Goal: Task Accomplishment & Management: Use online tool/utility

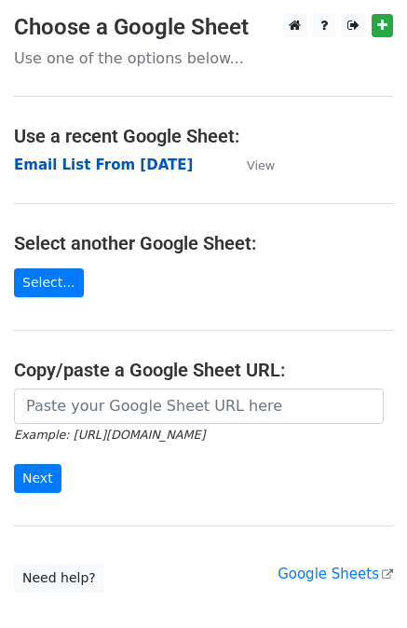
click at [152, 171] on strong "Email List From 16-Sep-2025" at bounding box center [103, 165] width 179 height 17
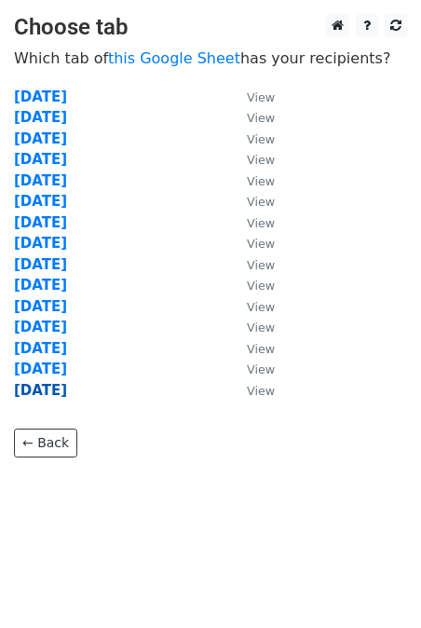
click at [63, 391] on strong "[DATE]" at bounding box center [40, 390] width 53 height 17
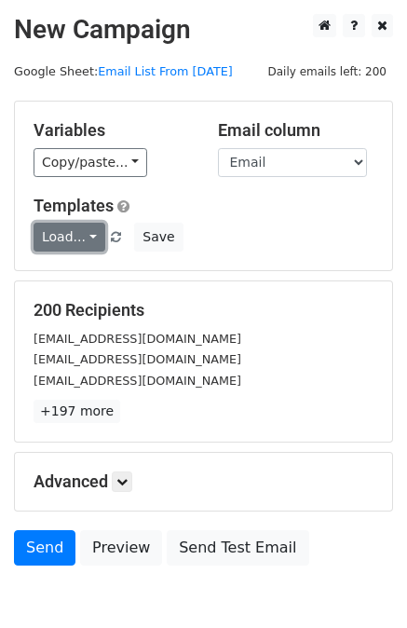
click at [71, 233] on link "Load..." at bounding box center [70, 237] width 72 height 29
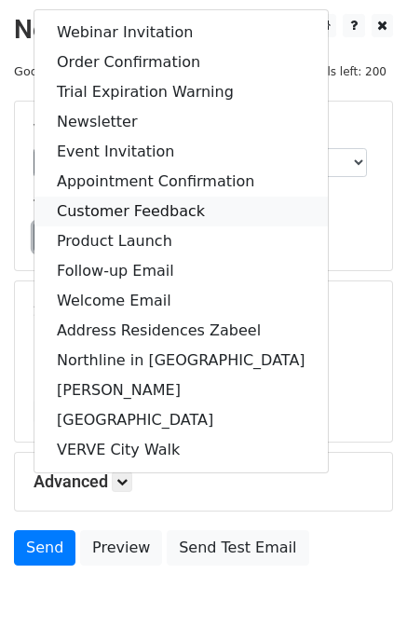
scroll to position [93, 0]
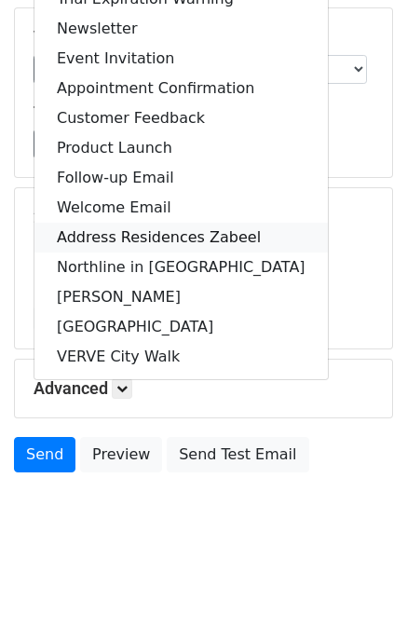
click at [122, 228] on link "Address Residences Zabeel" at bounding box center [181, 238] width 294 height 30
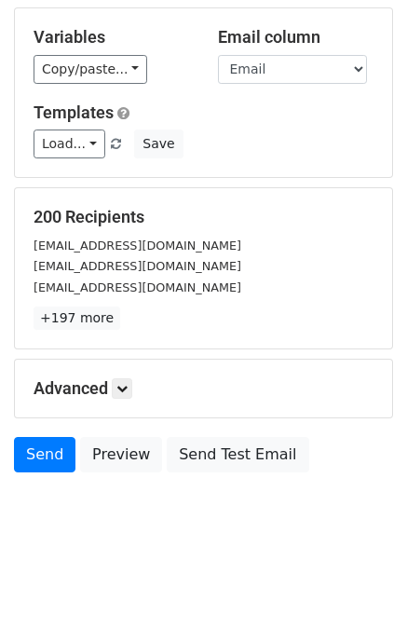
click at [238, 379] on h5 "Advanced" at bounding box center [204, 388] width 340 height 21
click at [93, 391] on h5 "Advanced" at bounding box center [204, 388] width 340 height 21
click at [122, 385] on icon at bounding box center [121, 388] width 11 height 11
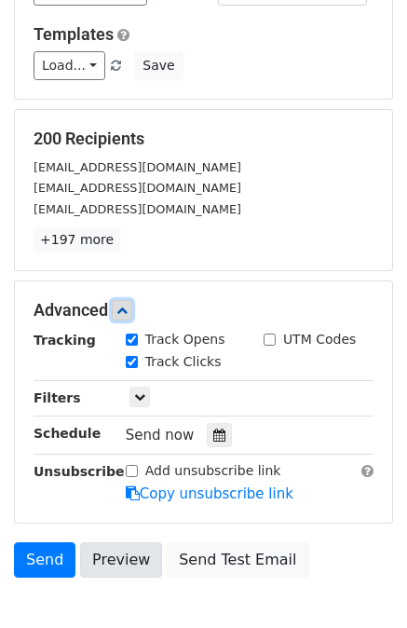
scroll to position [276, 0]
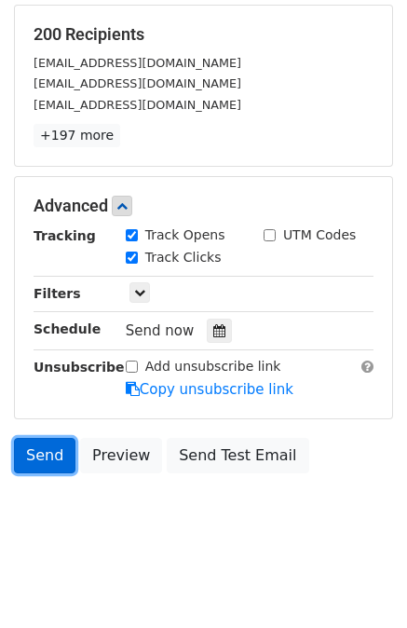
click at [42, 448] on link "Send" at bounding box center [45, 455] width 62 height 35
